Goal: Book appointment/travel/reservation

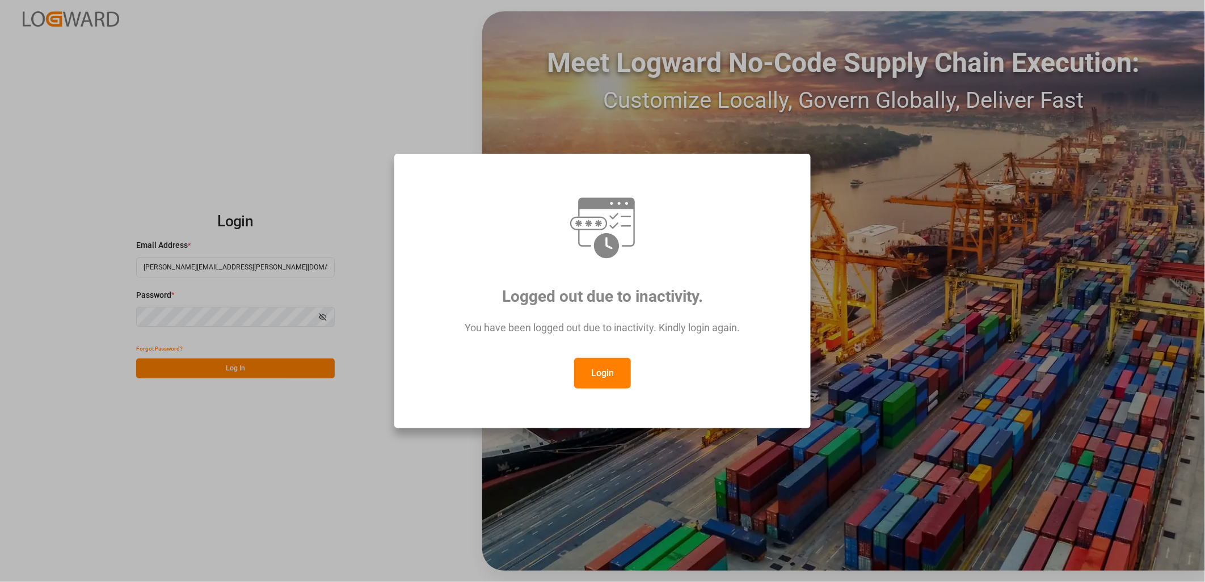
click at [617, 375] on button "Login" at bounding box center [602, 373] width 57 height 31
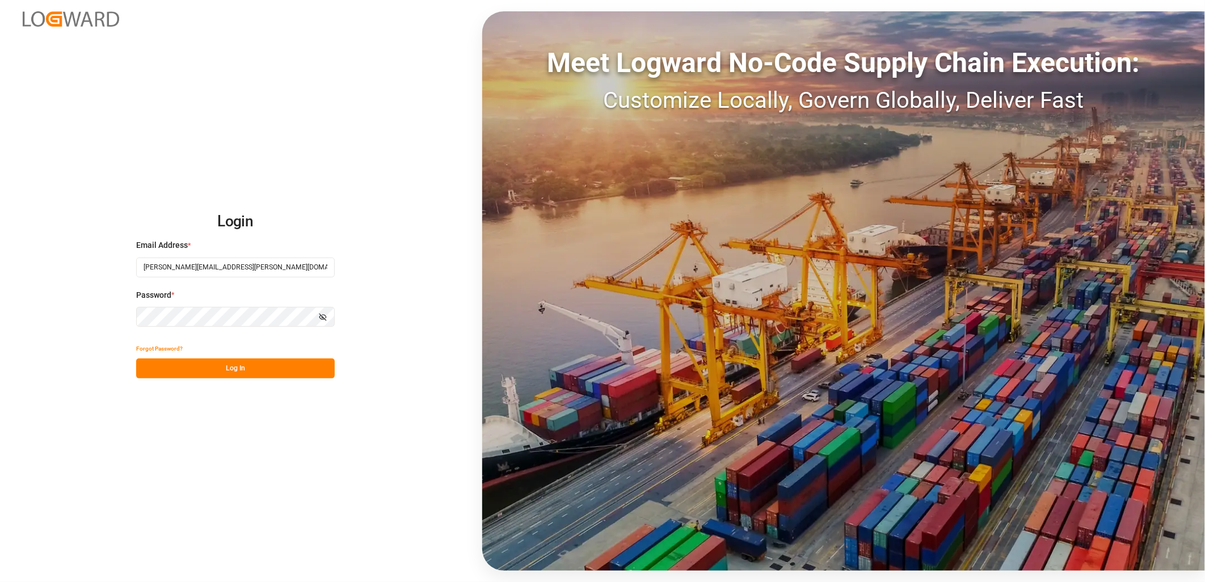
click at [247, 365] on button "Log In" at bounding box center [235, 369] width 199 height 20
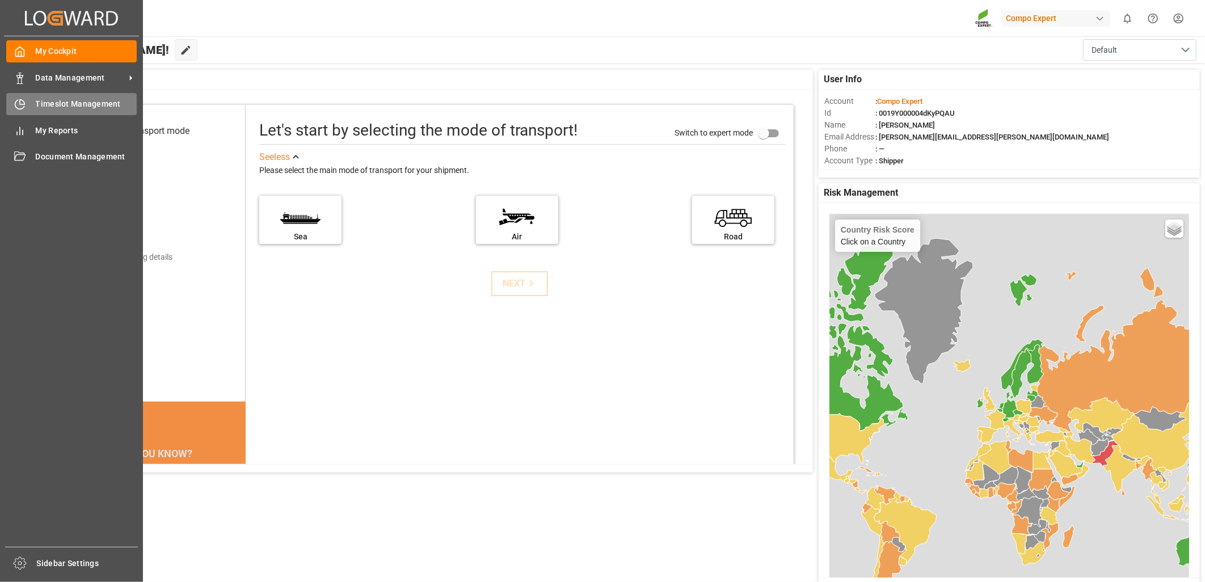
click at [52, 106] on span "Timeslot Management" at bounding box center [87, 104] width 102 height 12
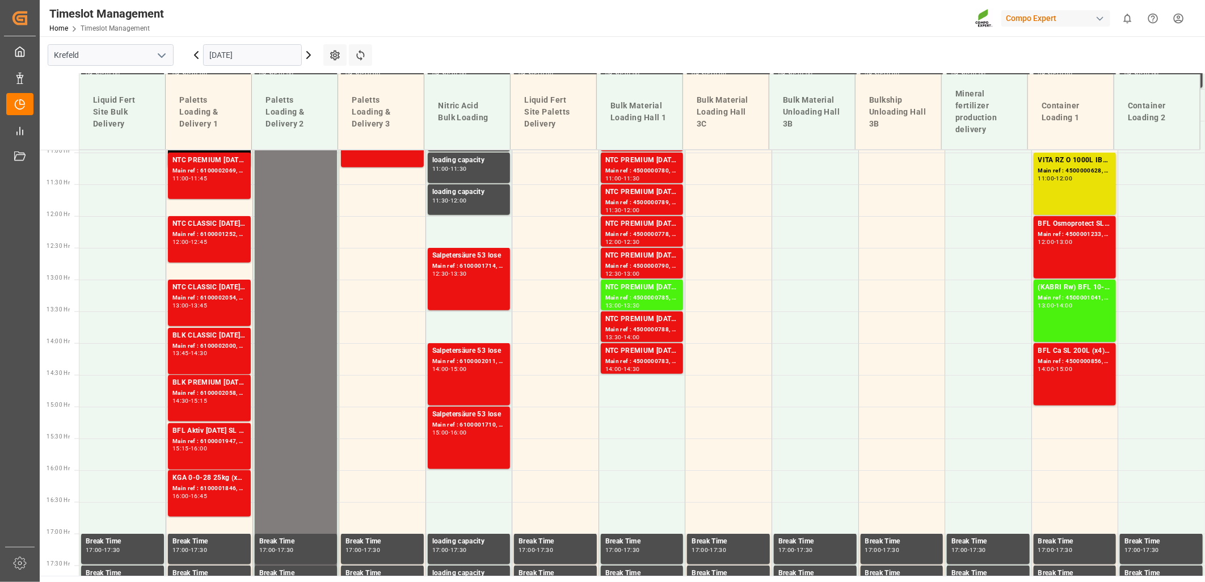
scroll to position [728, 0]
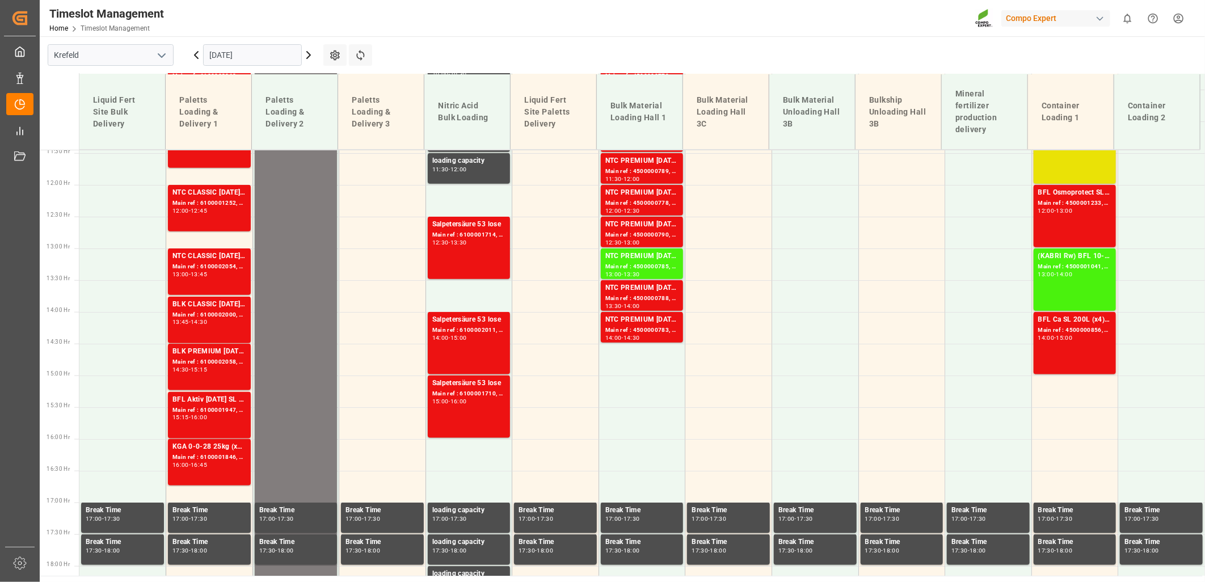
click at [161, 56] on polyline "open menu" at bounding box center [161, 55] width 7 height 3
drag, startPoint x: 89, startPoint y: 127, endPoint x: 31, endPoint y: 153, distance: 63.5
click at [88, 127] on div "La Vall d [PERSON_NAME]" at bounding box center [110, 132] width 125 height 26
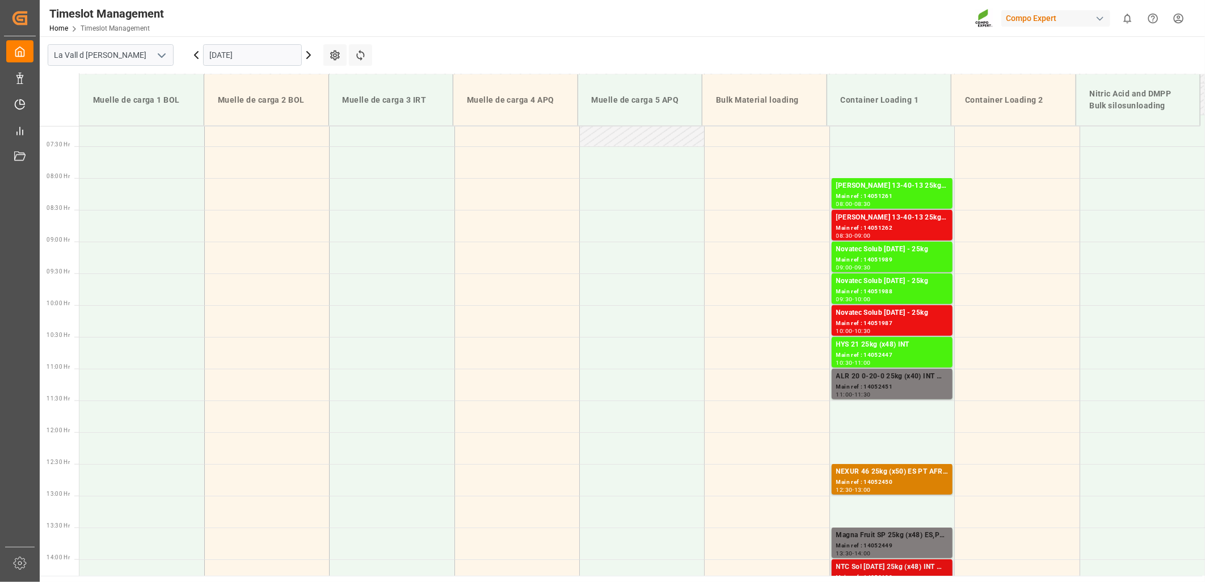
scroll to position [451, 0]
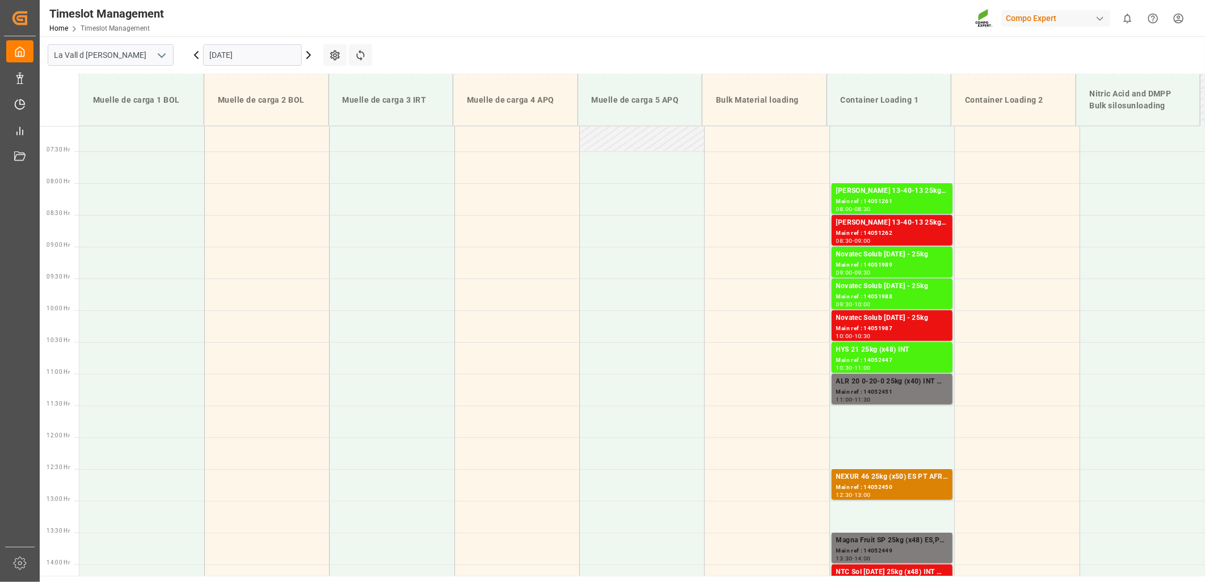
click at [249, 53] on input "[DATE]" at bounding box center [252, 55] width 99 height 22
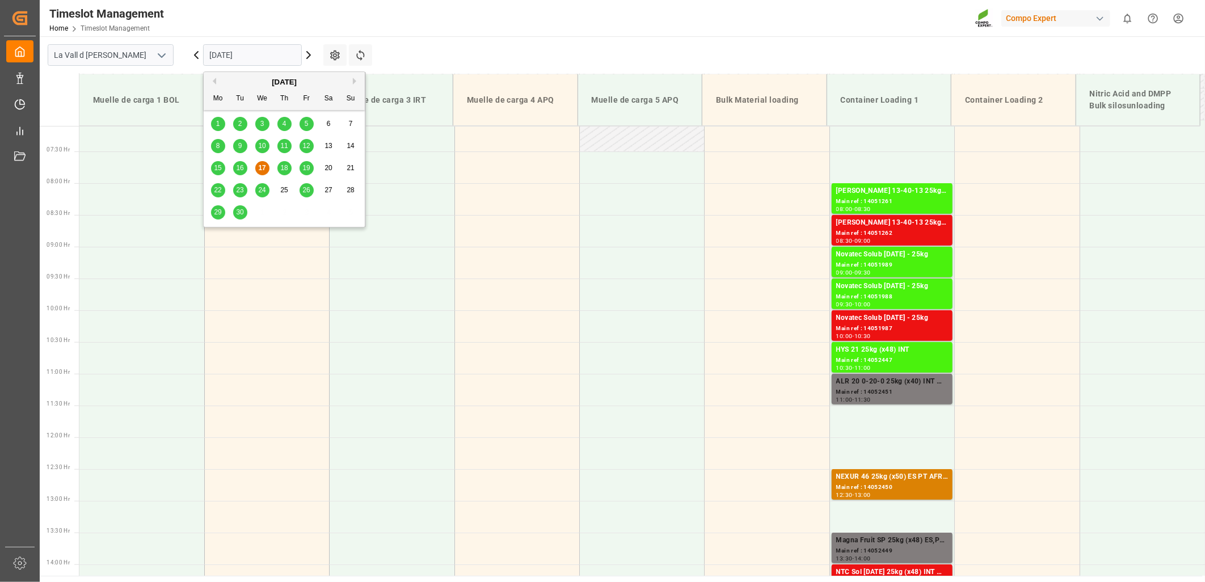
click at [239, 171] on span "16" at bounding box center [239, 168] width 7 height 8
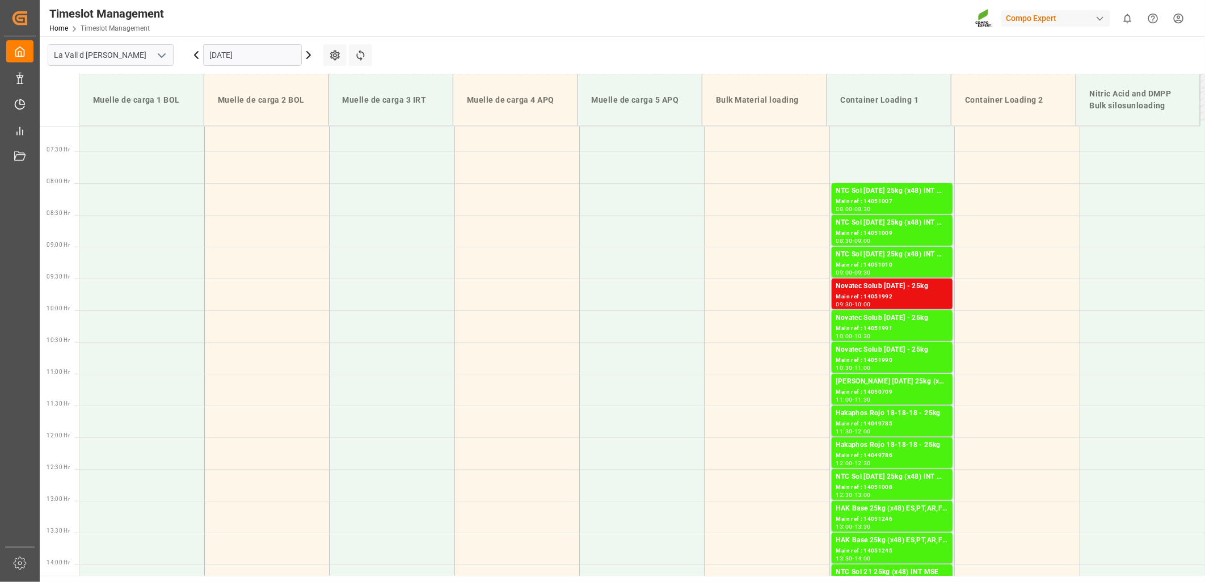
click at [508, 21] on div "Timeslot Management Home Timeslot Management Compo Expert 0 Notifications Only …" at bounding box center [619, 18] width 1174 height 36
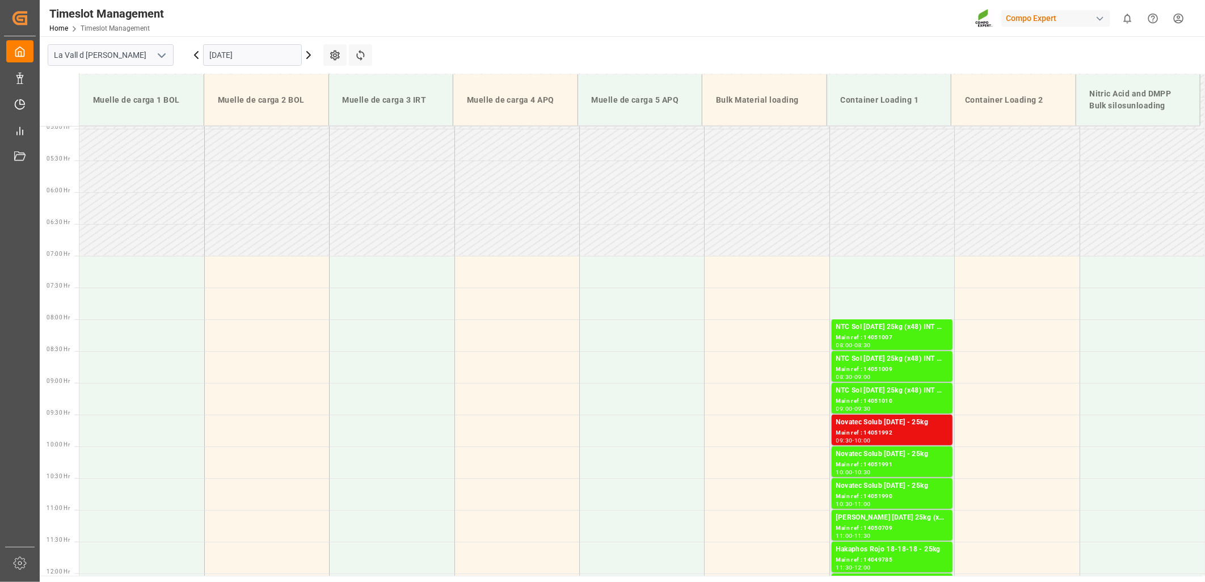
scroll to position [504, 0]
